Goal: Find specific page/section

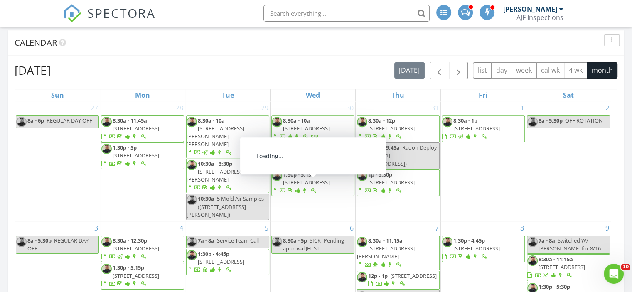
scroll to position [249, 0]
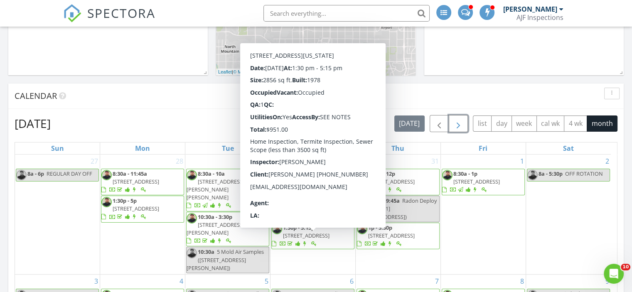
click at [457, 123] on span "button" at bounding box center [458, 124] width 10 height 10
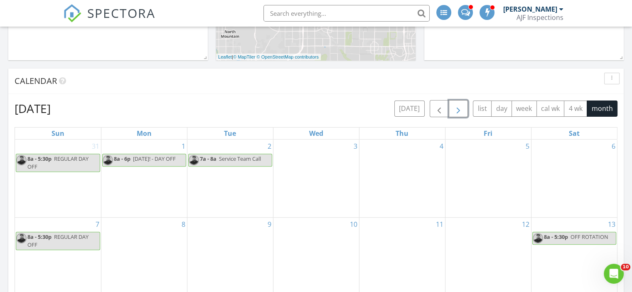
scroll to position [166, 0]
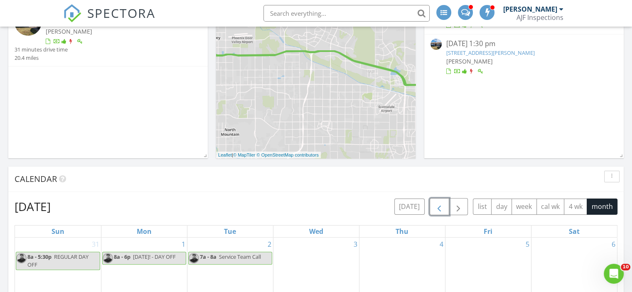
click at [439, 209] on span "button" at bounding box center [439, 207] width 10 height 10
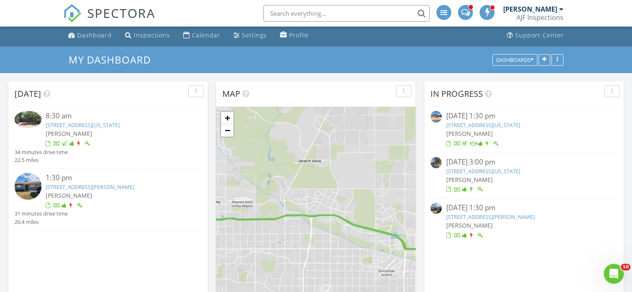
scroll to position [0, 0]
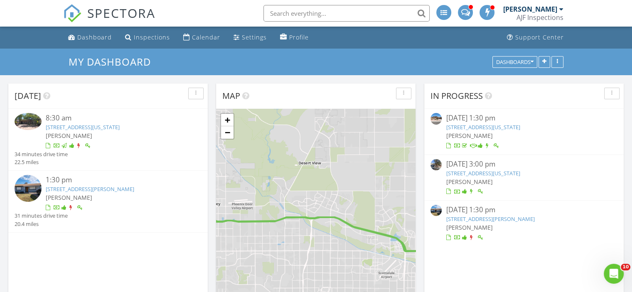
click at [103, 190] on link "[STREET_ADDRESS][PERSON_NAME]" at bounding box center [90, 188] width 88 height 7
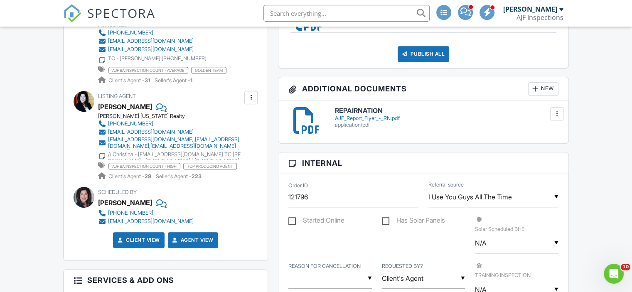
scroll to position [374, 0]
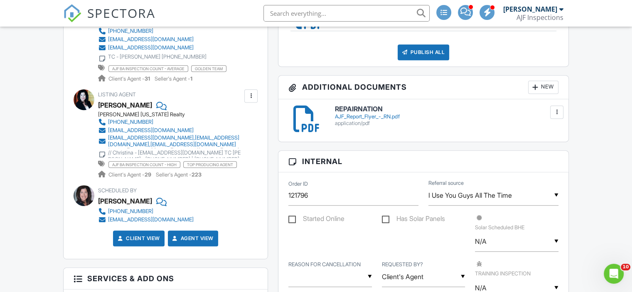
click at [103, 152] on div at bounding box center [102, 154] width 8 height 8
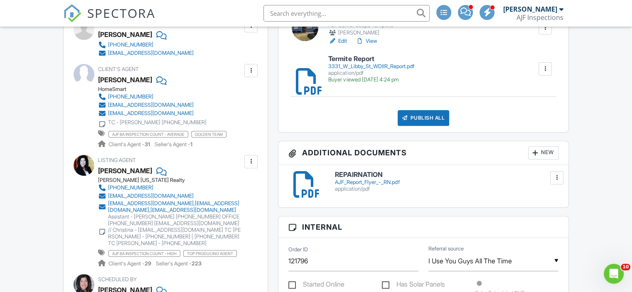
scroll to position [291, 0]
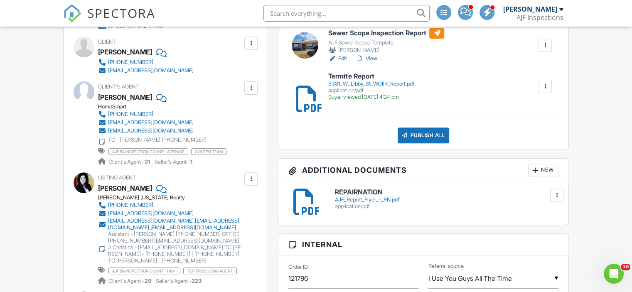
click at [343, 191] on h6 "REPAIRNATION" at bounding box center [446, 192] width 223 height 7
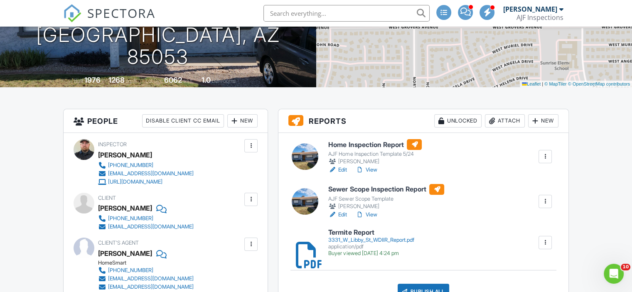
scroll to position [0, 0]
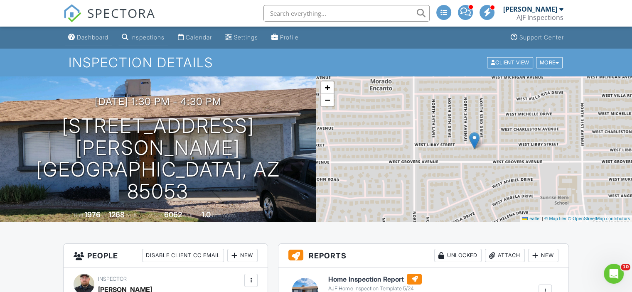
click at [76, 35] on link "Dashboard" at bounding box center [88, 37] width 47 height 15
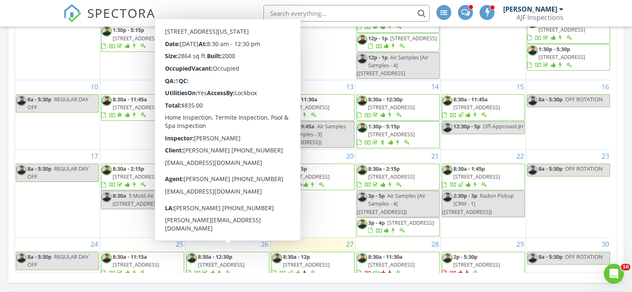
scroll to position [374, 0]
